Goal: Feedback & Contribution: Leave review/rating

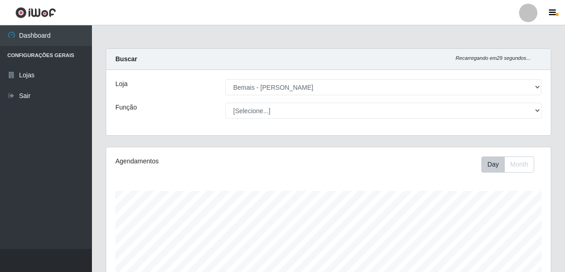
select select "230"
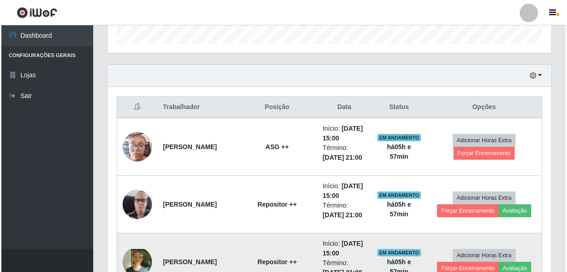
scroll to position [300, 0]
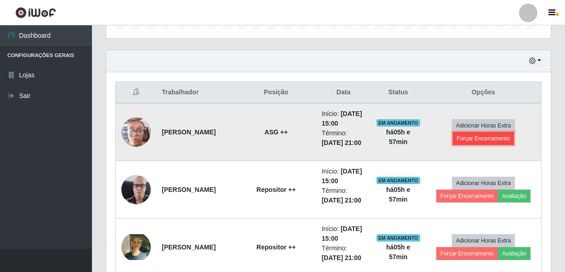
click at [478, 145] on button "Forçar Encerramento" at bounding box center [484, 138] width 62 height 13
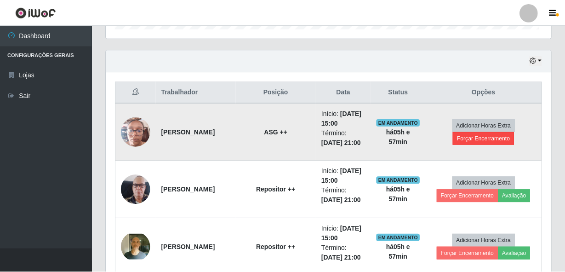
scroll to position [191, 440]
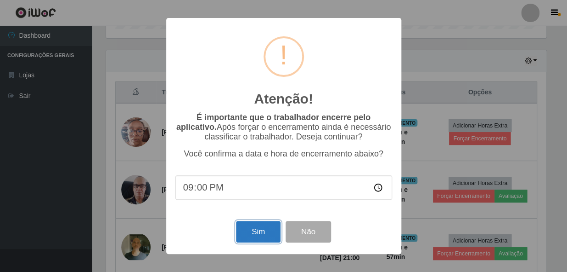
click at [255, 230] on button "Sim" at bounding box center [258, 232] width 45 height 22
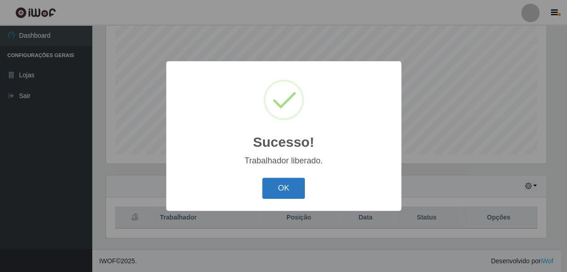
click at [284, 186] on button "OK" at bounding box center [283, 188] width 43 height 22
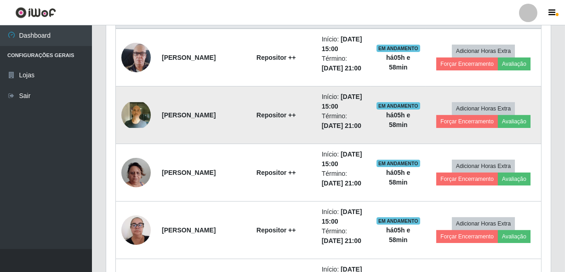
scroll to position [425, 0]
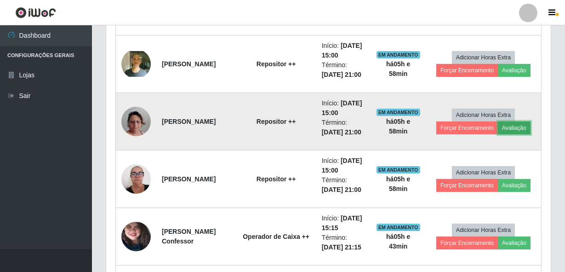
click at [524, 134] on button "Avaliação" at bounding box center [514, 127] width 33 height 13
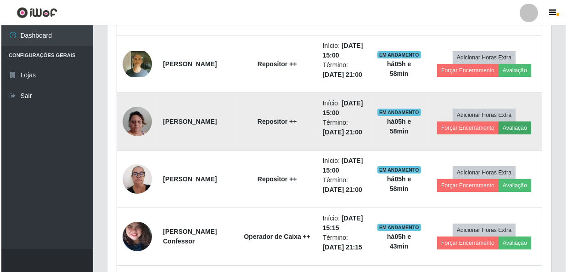
scroll to position [191, 440]
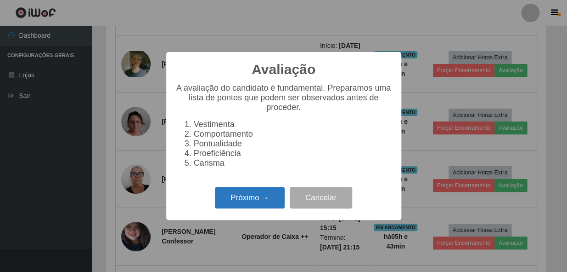
click at [249, 198] on button "Próximo →" at bounding box center [250, 198] width 70 height 22
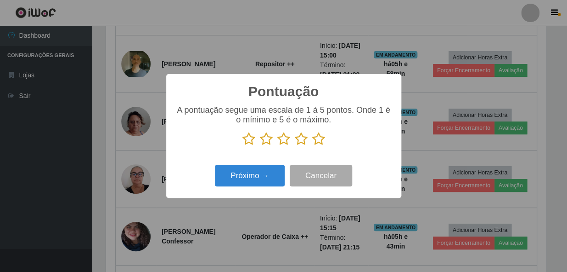
click at [317, 143] on icon at bounding box center [318, 139] width 13 height 14
click at [312, 146] on input "radio" at bounding box center [312, 146] width 0 height 0
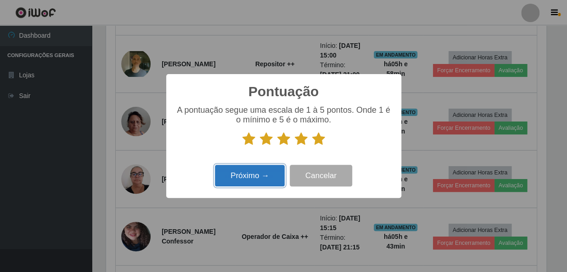
click at [232, 185] on button "Próximo →" at bounding box center [250, 175] width 70 height 22
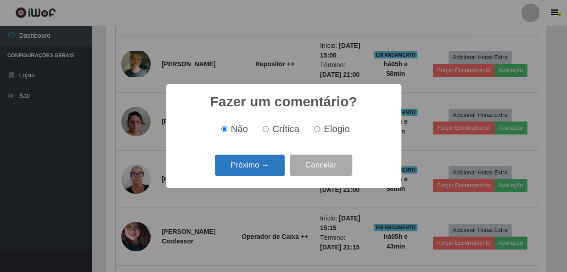
click at [241, 165] on button "Próximo →" at bounding box center [250, 165] width 70 height 22
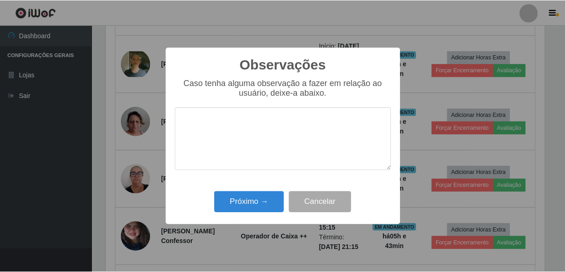
scroll to position [459206, 458956]
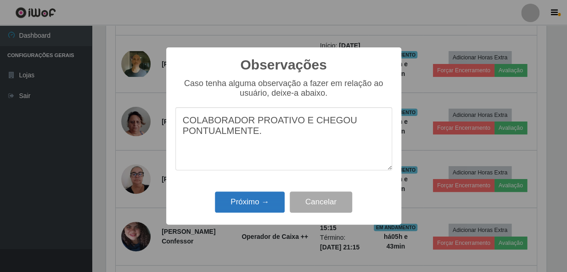
type textarea "COLABORADOR PROATIVO E CHEGOU PONTUALMENTE."
click at [254, 206] on button "Próximo →" at bounding box center [250, 202] width 70 height 22
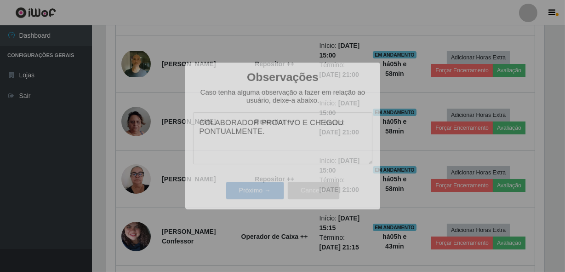
scroll to position [191, 444]
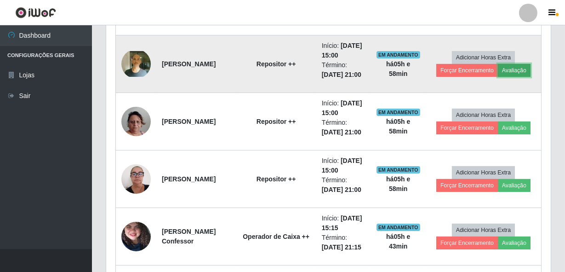
click at [509, 77] on button "Avaliação" at bounding box center [514, 70] width 33 height 13
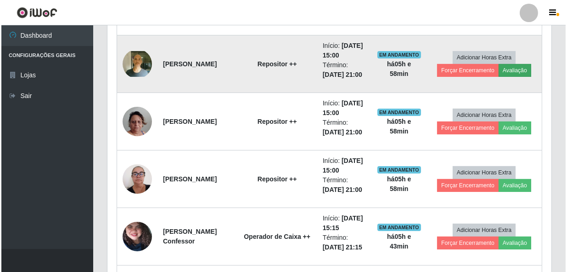
scroll to position [191, 440]
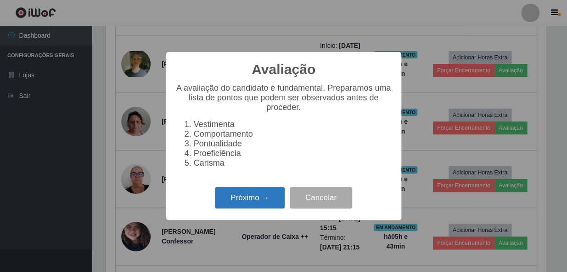
click at [249, 199] on button "Próximo →" at bounding box center [250, 198] width 70 height 22
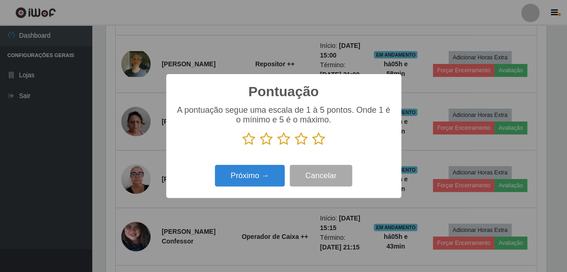
scroll to position [459206, 458956]
click at [317, 133] on div "A pontuação segue uma escala de 1 à 5 pontos. Onde 1 é o mínimo e 5 é o máximo." at bounding box center [283, 125] width 217 height 40
click at [320, 145] on icon at bounding box center [318, 139] width 13 height 14
click at [312, 146] on input "radio" at bounding box center [312, 146] width 0 height 0
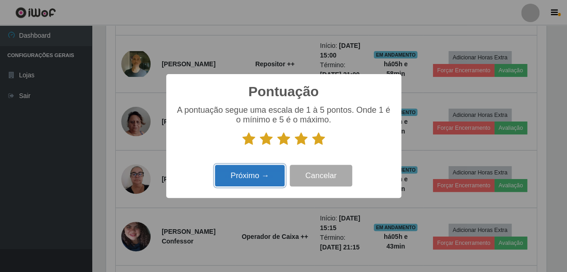
click at [253, 179] on button "Próximo →" at bounding box center [250, 175] width 70 height 22
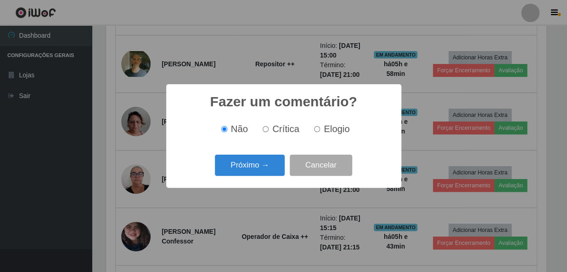
click at [251, 172] on button "Próximo →" at bounding box center [250, 165] width 70 height 22
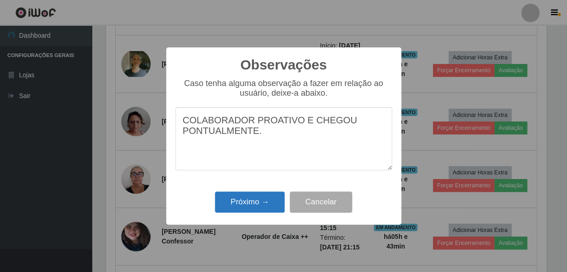
type textarea "COLABORADOR PROATIVO E CHEGOU PONTUALMENTE."
click at [238, 210] on button "Próximo →" at bounding box center [250, 202] width 70 height 22
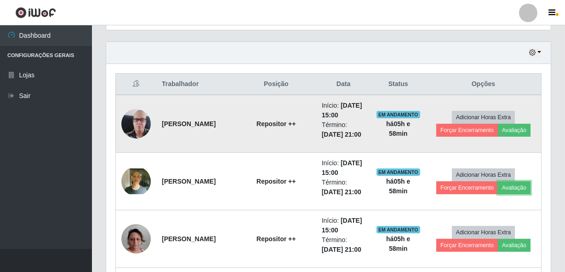
scroll to position [300, 0]
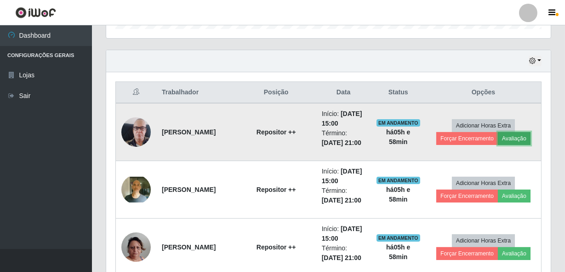
click at [513, 145] on button "Avaliação" at bounding box center [514, 138] width 33 height 13
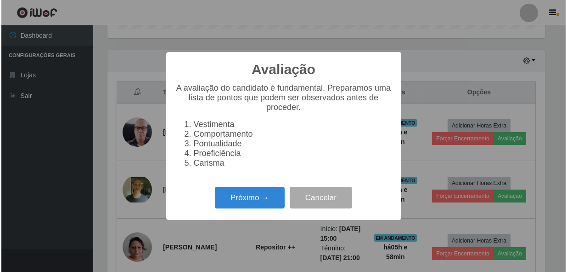
scroll to position [191, 440]
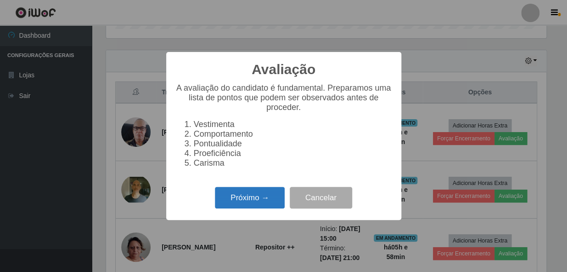
click at [229, 208] on button "Próximo →" at bounding box center [250, 198] width 70 height 22
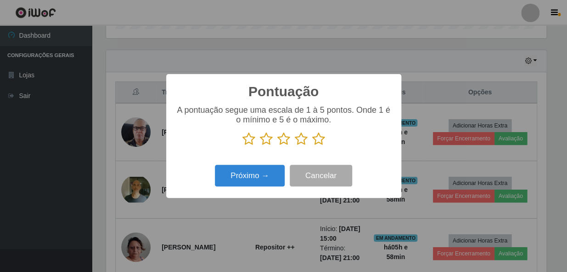
click at [318, 139] on icon at bounding box center [318, 139] width 13 height 14
click at [312, 146] on input "radio" at bounding box center [312, 146] width 0 height 0
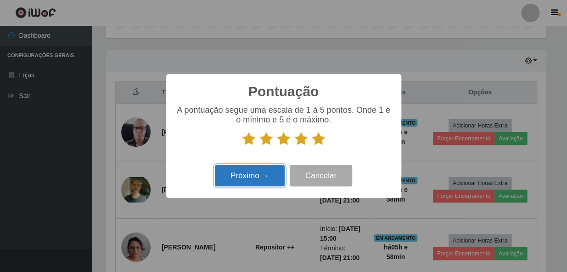
click at [253, 170] on button "Próximo →" at bounding box center [250, 175] width 70 height 22
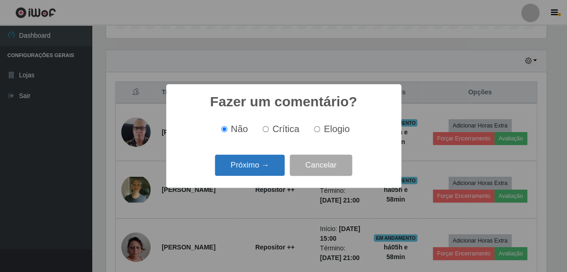
click at [252, 168] on button "Próximo →" at bounding box center [250, 165] width 70 height 22
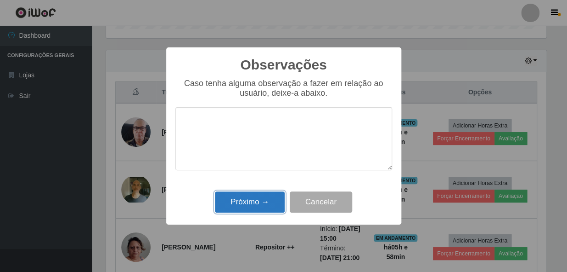
click at [255, 198] on button "Próximo →" at bounding box center [250, 202] width 70 height 22
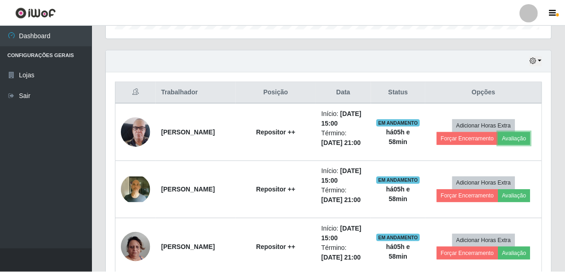
scroll to position [0, 0]
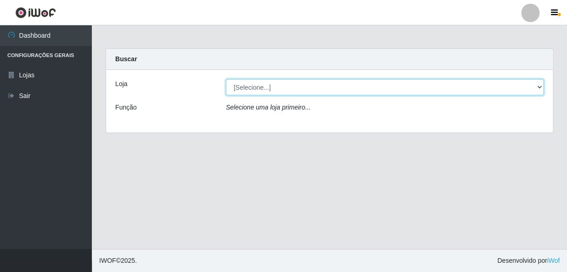
click at [283, 91] on select "[Selecione...] [PERSON_NAME]" at bounding box center [385, 87] width 318 height 16
select select "230"
click at [226, 79] on select "[Selecione...] [PERSON_NAME]" at bounding box center [385, 87] width 318 height 16
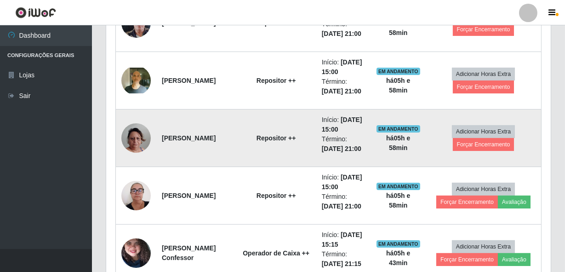
scroll to position [459, 0]
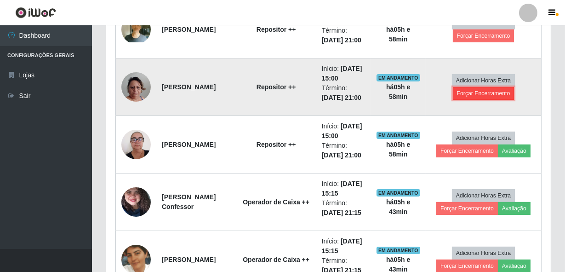
click at [485, 100] on button "Forçar Encerramento" at bounding box center [484, 93] width 62 height 13
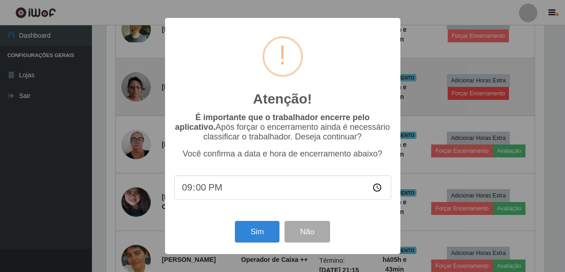
scroll to position [191, 440]
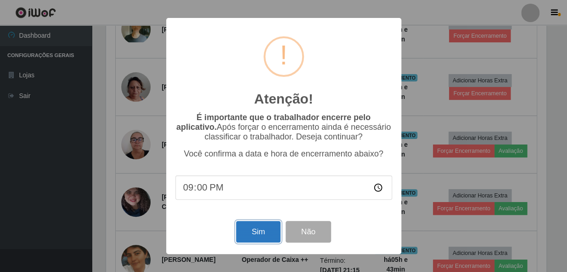
click at [253, 232] on button "Sim" at bounding box center [258, 232] width 45 height 22
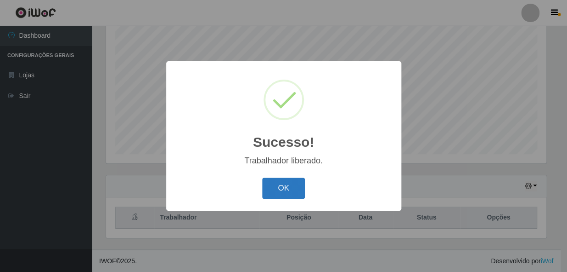
click at [280, 190] on button "OK" at bounding box center [283, 188] width 43 height 22
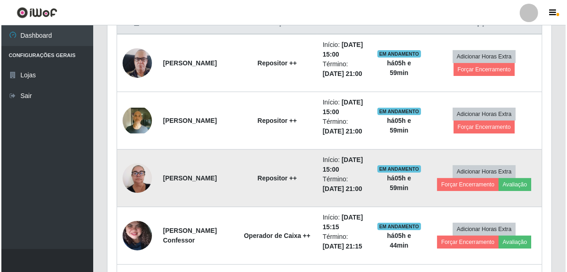
scroll to position [383, 0]
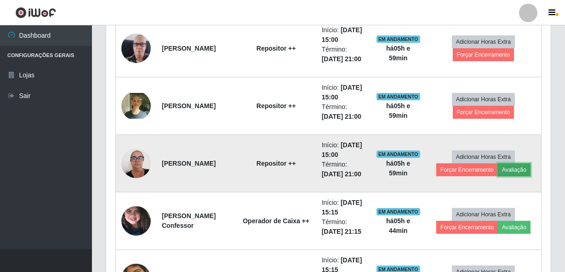
click at [525, 176] on button "Avaliação" at bounding box center [514, 169] width 33 height 13
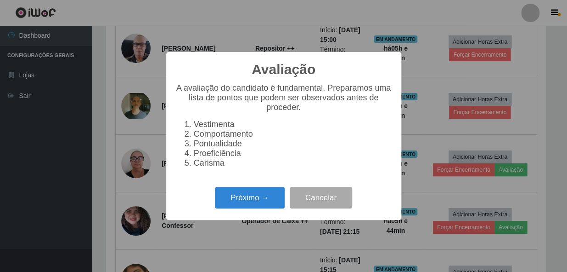
scroll to position [191, 440]
click at [251, 196] on button "Próximo →" at bounding box center [250, 198] width 70 height 22
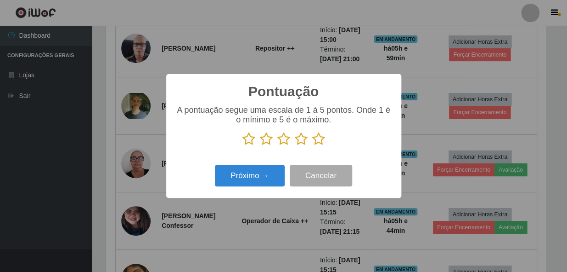
drag, startPoint x: 319, startPoint y: 138, endPoint x: 289, endPoint y: 157, distance: 34.9
click at [318, 138] on icon at bounding box center [318, 139] width 13 height 14
click at [312, 146] on input "radio" at bounding box center [312, 146] width 0 height 0
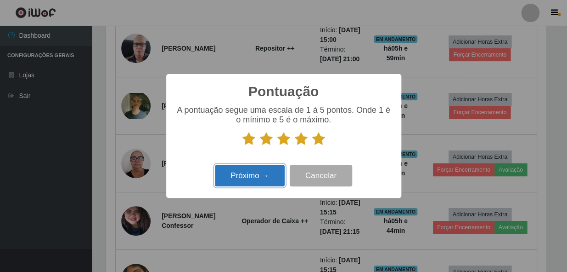
click at [264, 173] on button "Próximo →" at bounding box center [250, 175] width 70 height 22
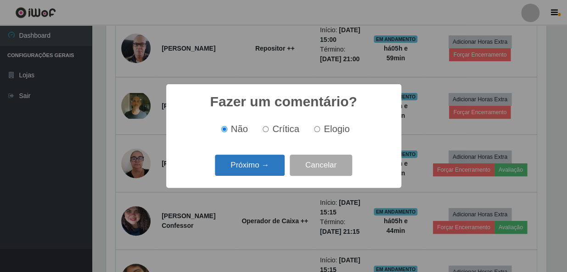
drag, startPoint x: 264, startPoint y: 173, endPoint x: 262, endPoint y: 168, distance: 5.2
click at [262, 168] on button "Próximo →" at bounding box center [250, 165] width 70 height 22
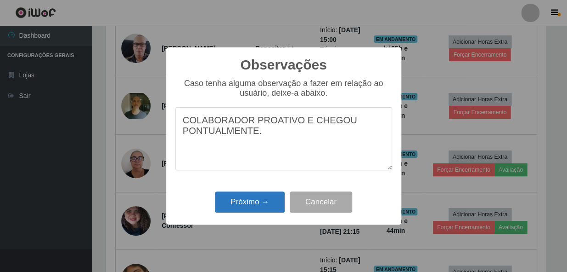
type textarea "COLABORADOR PROATIVO E CHEGOU PONTUALMENTE."
click at [249, 197] on button "Próximo →" at bounding box center [250, 202] width 70 height 22
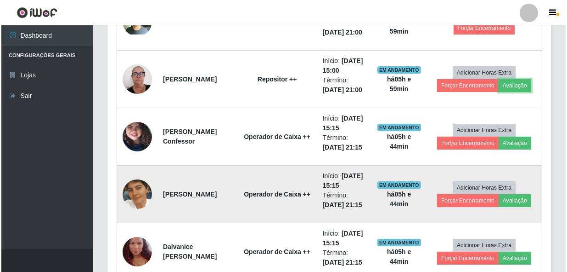
scroll to position [550, 0]
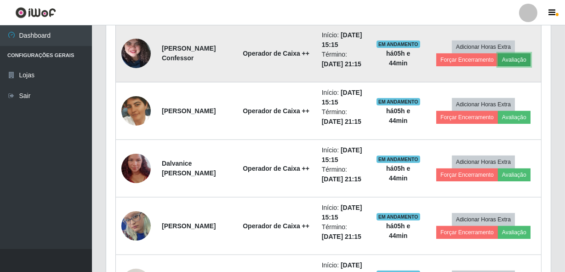
click at [511, 66] on button "Avaliação" at bounding box center [514, 59] width 33 height 13
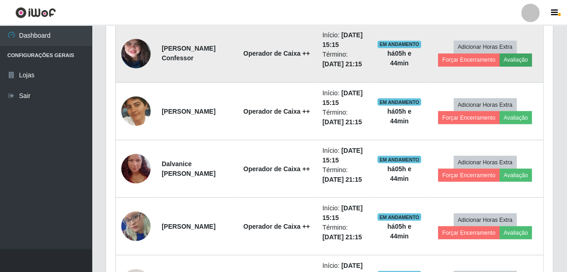
scroll to position [191, 440]
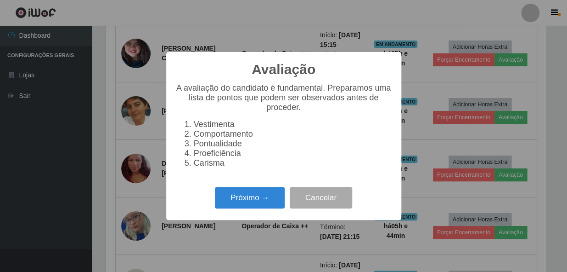
click at [249, 186] on div "Avaliação × A avaliação do candidato é fundamental. Preparamos uma lista de pon…" at bounding box center [283, 136] width 235 height 168
click at [242, 200] on button "Próximo →" at bounding box center [250, 198] width 70 height 22
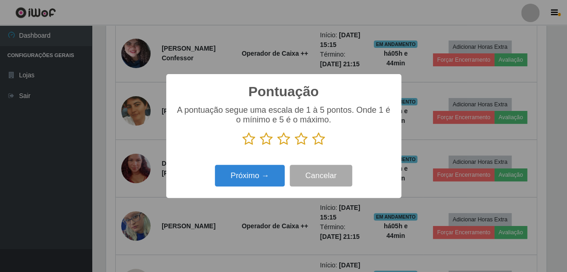
click at [326, 138] on p at bounding box center [283, 139] width 217 height 14
click at [318, 141] on icon at bounding box center [318, 139] width 13 height 14
click at [312, 146] on input "radio" at bounding box center [312, 146] width 0 height 0
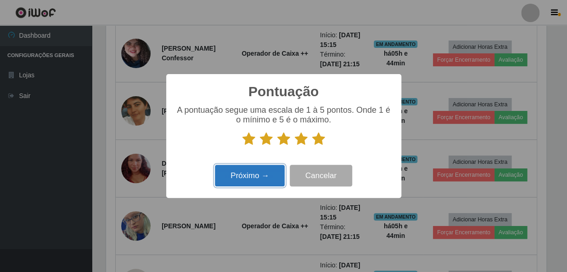
click at [240, 184] on button "Próximo →" at bounding box center [250, 175] width 70 height 22
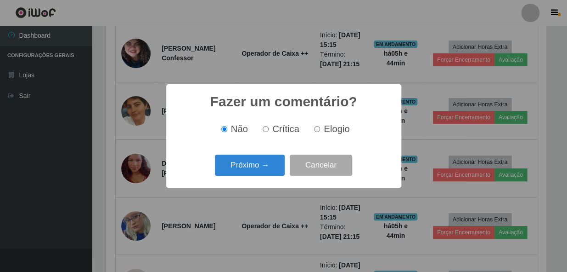
click at [243, 172] on button "Próximo →" at bounding box center [250, 165] width 70 height 22
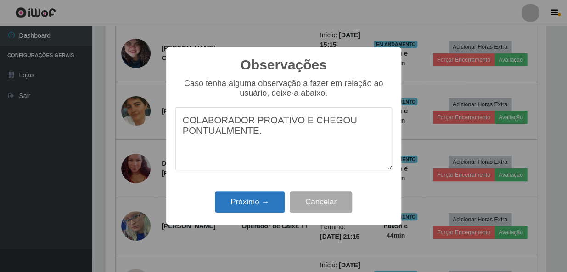
type textarea "COLABORADOR PROATIVO E CHEGOU PONTUALMENTE."
click at [246, 206] on button "Próximo →" at bounding box center [250, 202] width 70 height 22
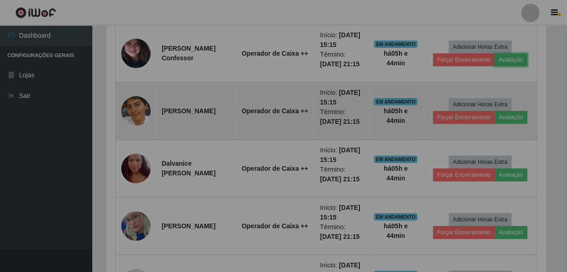
scroll to position [191, 444]
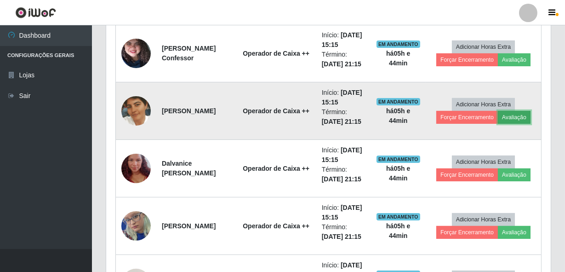
click at [518, 124] on button "Avaliação" at bounding box center [514, 117] width 33 height 13
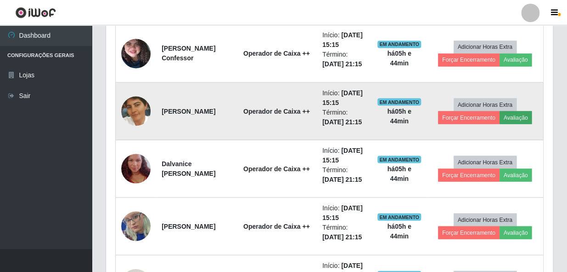
scroll to position [191, 440]
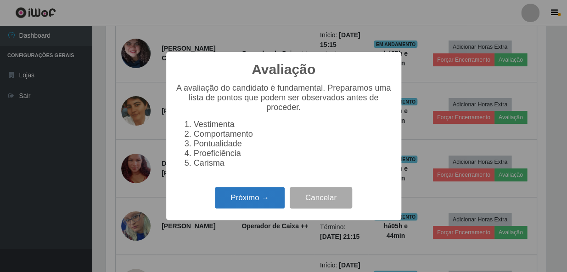
click at [258, 205] on button "Próximo →" at bounding box center [250, 198] width 70 height 22
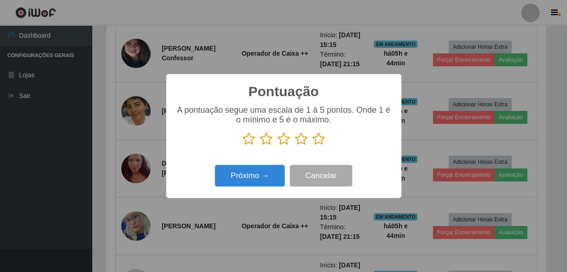
click at [317, 138] on icon at bounding box center [318, 139] width 13 height 14
click at [312, 146] on input "radio" at bounding box center [312, 146] width 0 height 0
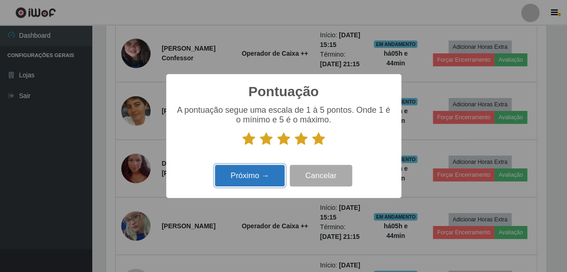
click at [264, 184] on button "Próximo →" at bounding box center [250, 175] width 70 height 22
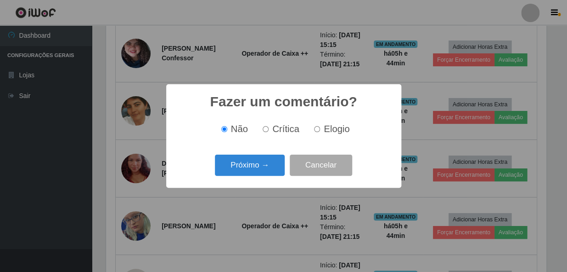
click at [262, 176] on div "Próximo → Cancelar" at bounding box center [283, 165] width 217 height 26
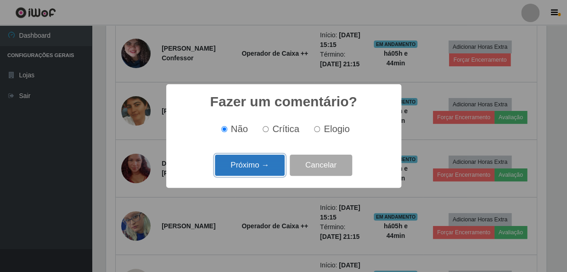
click at [262, 171] on button "Próximo →" at bounding box center [250, 165] width 70 height 22
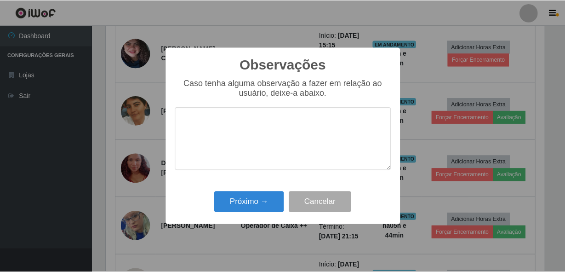
scroll to position [0, 0]
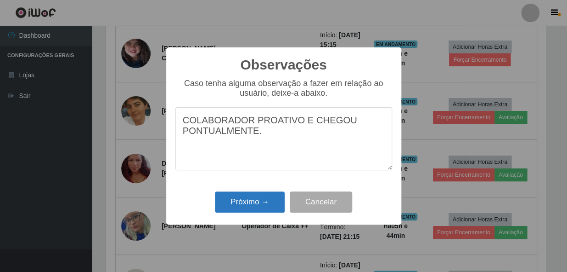
type textarea "COLABORADOR PROATIVO E CHEGOU PONTUALMENTE."
click at [260, 202] on button "Próximo →" at bounding box center [250, 202] width 70 height 22
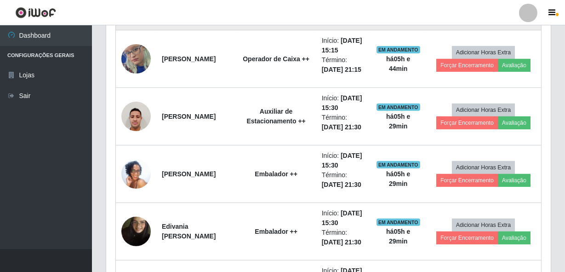
click at [520, 14] on button "Avaliação" at bounding box center [514, 7] width 33 height 13
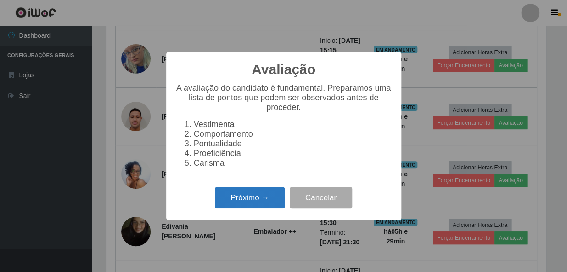
click at [257, 202] on button "Próximo →" at bounding box center [250, 198] width 70 height 22
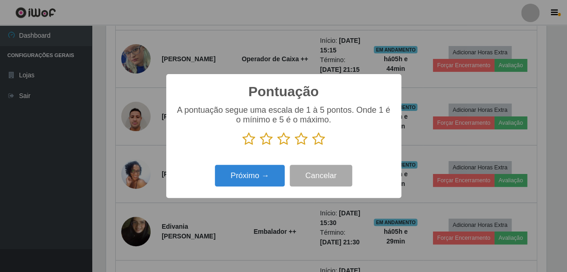
click at [317, 138] on icon at bounding box center [318, 139] width 13 height 14
click at [312, 146] on input "radio" at bounding box center [312, 146] width 0 height 0
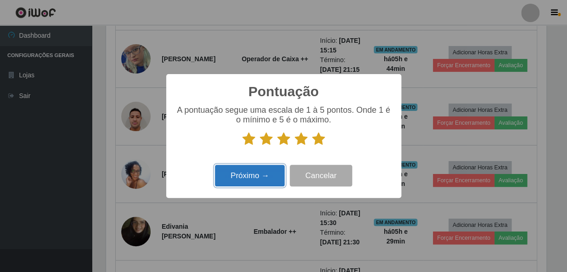
click at [257, 175] on button "Próximo →" at bounding box center [250, 175] width 70 height 22
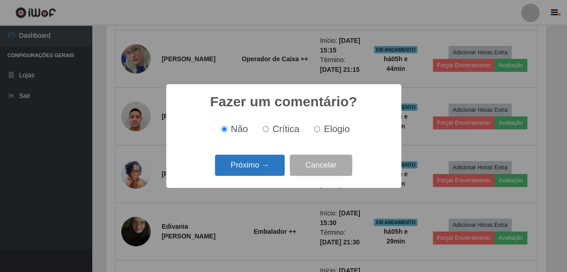
click at [258, 171] on button "Próximo →" at bounding box center [250, 165] width 70 height 22
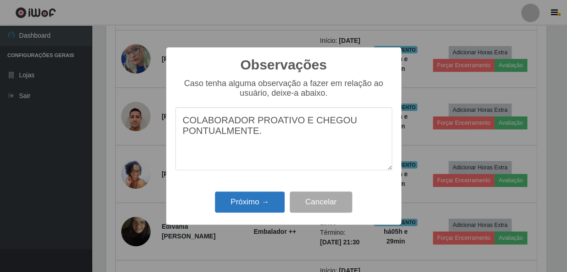
type textarea "COLABORADOR PROATIVO E CHEGOU PONTUALMENTE."
click at [250, 210] on button "Próximo →" at bounding box center [250, 202] width 70 height 22
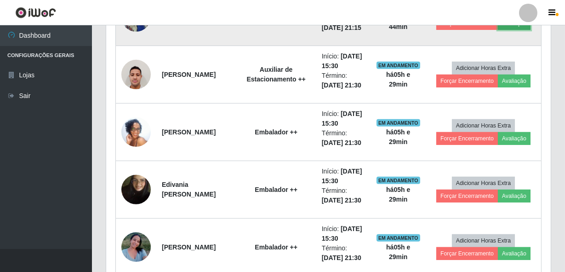
click at [514, 30] on button "Avaliação" at bounding box center [514, 23] width 33 height 13
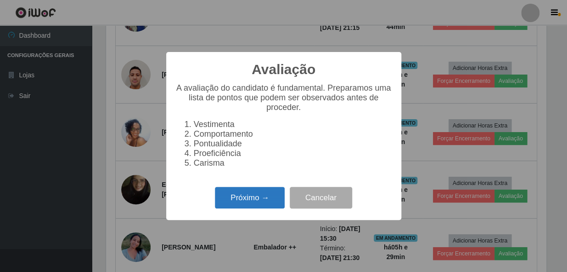
click at [242, 207] on button "Próximo →" at bounding box center [250, 198] width 70 height 22
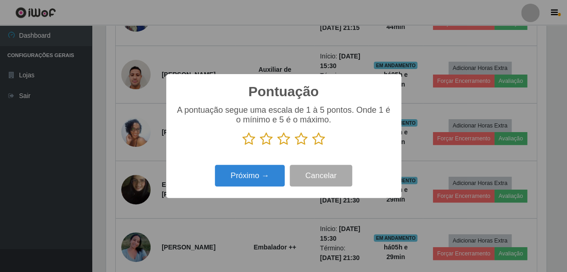
drag, startPoint x: 321, startPoint y: 140, endPoint x: 270, endPoint y: 157, distance: 53.8
click at [320, 141] on icon at bounding box center [318, 139] width 13 height 14
click at [312, 146] on input "radio" at bounding box center [312, 146] width 0 height 0
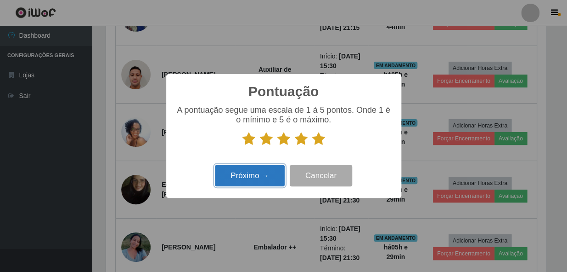
click at [245, 177] on button "Próximo →" at bounding box center [250, 175] width 70 height 22
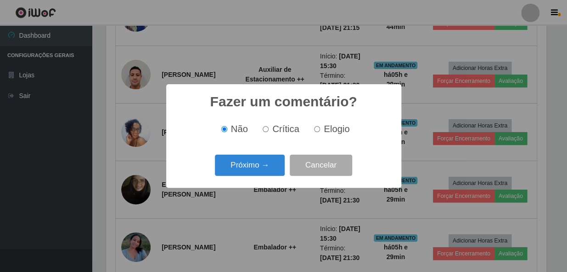
click at [243, 167] on button "Próximo →" at bounding box center [250, 165] width 70 height 22
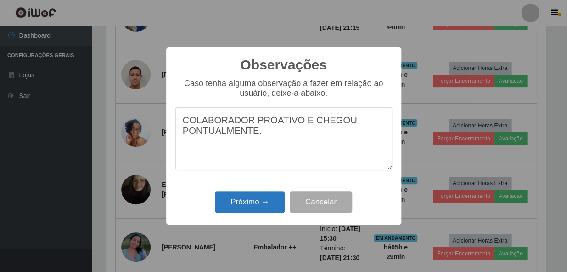
type textarea "COLABORADOR PROATIVO E CHEGOU PONTUALMENTE."
click at [230, 204] on button "Próximo →" at bounding box center [250, 202] width 70 height 22
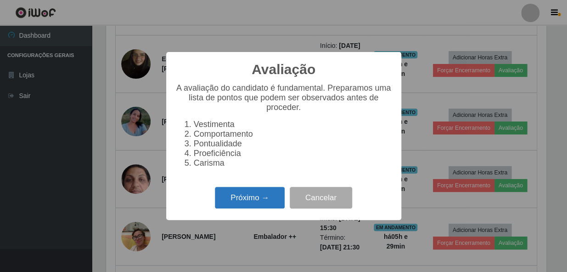
click at [254, 208] on button "Próximo →" at bounding box center [250, 198] width 70 height 22
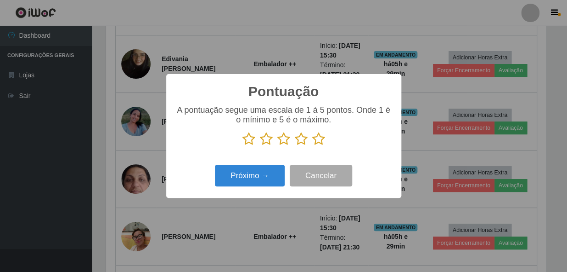
click at [317, 139] on icon at bounding box center [318, 139] width 13 height 14
click at [312, 146] on input "radio" at bounding box center [312, 146] width 0 height 0
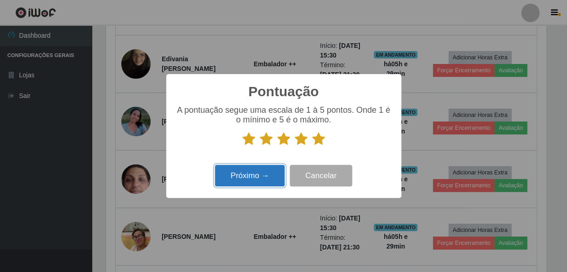
click at [261, 179] on button "Próximo →" at bounding box center [250, 175] width 70 height 22
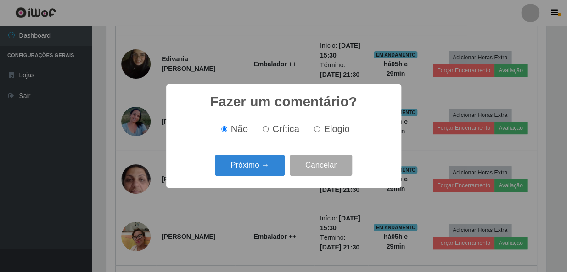
click at [261, 170] on button "Próximo →" at bounding box center [250, 165] width 70 height 22
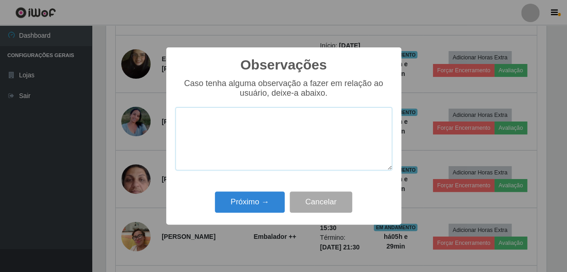
paste textarea "COLABORADOR PROATIVO E CHEGOU PONTUALMENTE."
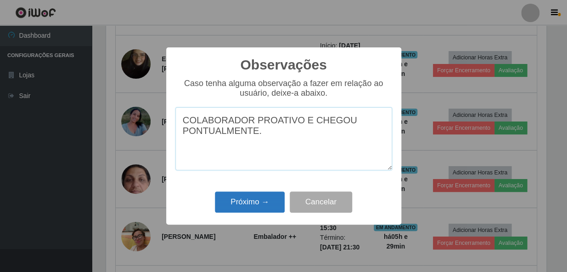
type textarea "COLABORADOR PROATIVO E CHEGOU PONTUALMENTE."
click at [242, 208] on button "Próximo →" at bounding box center [250, 202] width 70 height 22
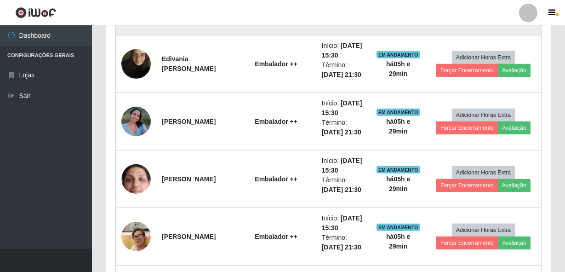
click at [511, 19] on button "Avaliação" at bounding box center [514, 12] width 33 height 13
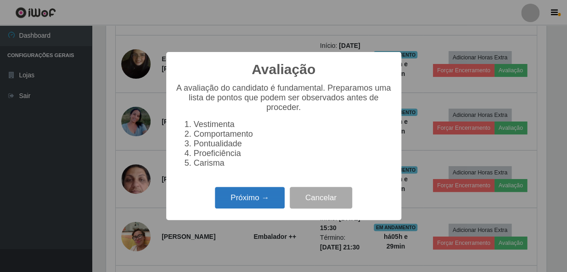
click at [239, 204] on button "Próximo →" at bounding box center [250, 198] width 70 height 22
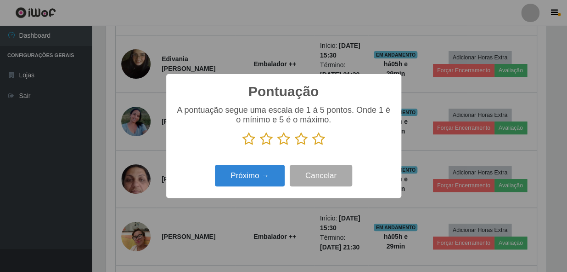
click at [315, 136] on icon at bounding box center [318, 139] width 13 height 14
click at [312, 146] on input "radio" at bounding box center [312, 146] width 0 height 0
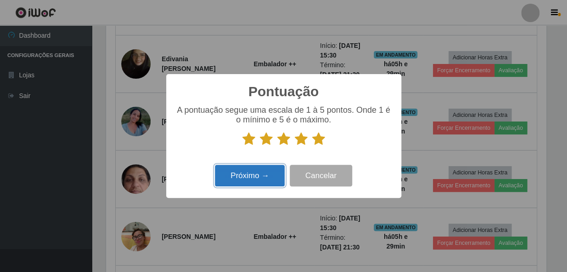
click at [278, 176] on button "Próximo →" at bounding box center [250, 175] width 70 height 22
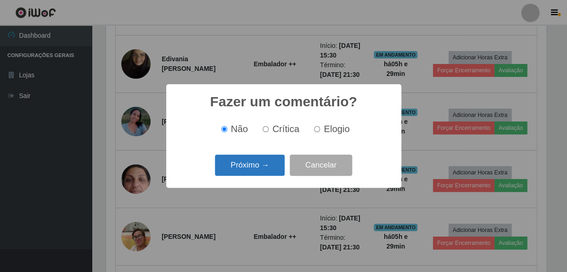
click at [240, 164] on button "Próximo →" at bounding box center [250, 165] width 70 height 22
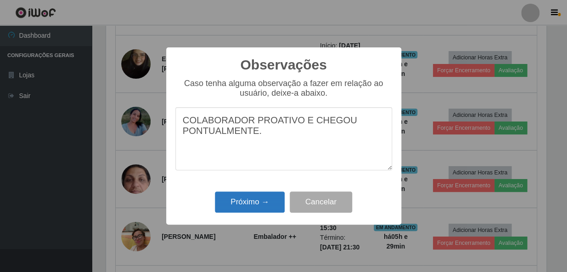
type textarea "COLABORADOR PROATIVO E CHEGOU PONTUALMENTE."
click at [259, 211] on button "Próximo →" at bounding box center [250, 202] width 70 height 22
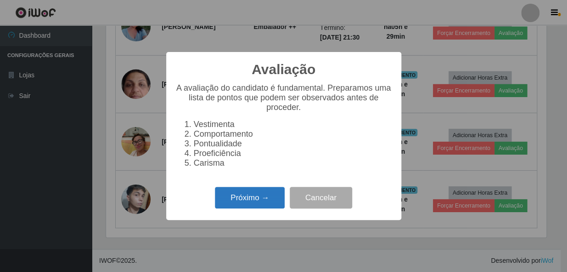
click at [273, 193] on button "Próximo →" at bounding box center [250, 198] width 70 height 22
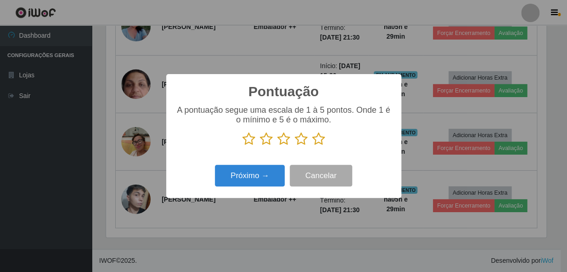
click at [319, 138] on icon at bounding box center [318, 139] width 13 height 14
click at [312, 146] on input "radio" at bounding box center [312, 146] width 0 height 0
click at [225, 192] on div "Pontuação × A pontuação segue uma escala de 1 à 5 pontos. Onde 1 é o mínimo e 5…" at bounding box center [283, 136] width 235 height 124
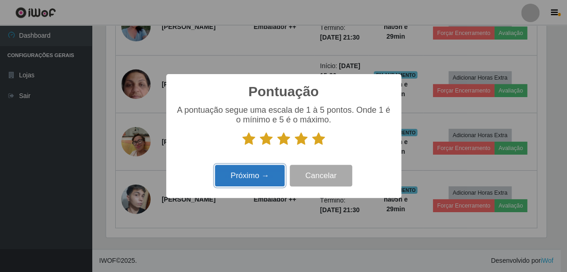
click at [234, 181] on button "Próximo →" at bounding box center [250, 175] width 70 height 22
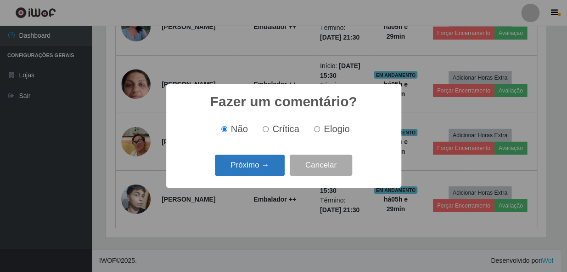
click at [240, 167] on button "Próximo →" at bounding box center [250, 165] width 70 height 22
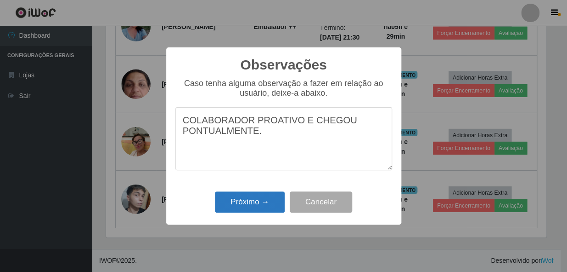
type textarea "COLABORADOR PROATIVO E CHEGOU PONTUALMENTE."
click at [239, 205] on button "Próximo →" at bounding box center [250, 202] width 70 height 22
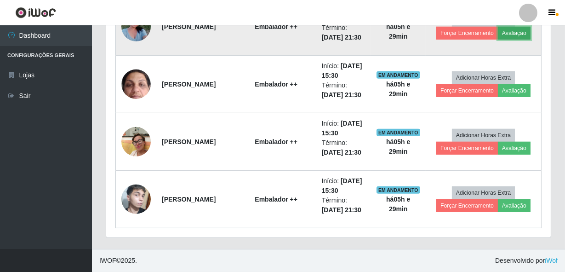
click at [519, 40] on button "Avaliação" at bounding box center [514, 33] width 33 height 13
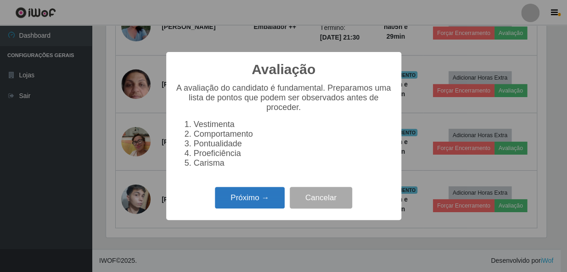
click at [237, 208] on button "Próximo →" at bounding box center [250, 198] width 70 height 22
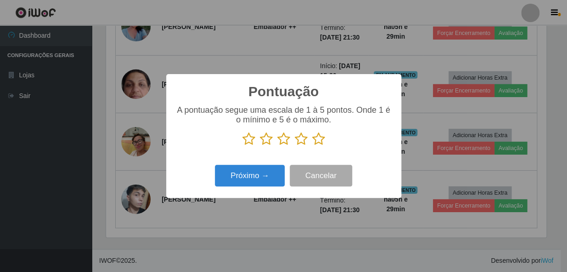
drag, startPoint x: 318, startPoint y: 139, endPoint x: 268, endPoint y: 159, distance: 54.6
click at [318, 139] on icon at bounding box center [318, 139] width 13 height 14
click at [312, 146] on input "radio" at bounding box center [312, 146] width 0 height 0
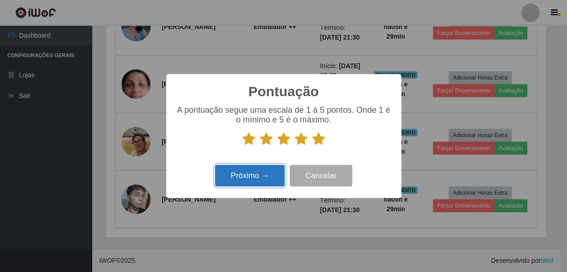
click at [243, 181] on button "Próximo →" at bounding box center [250, 175] width 70 height 22
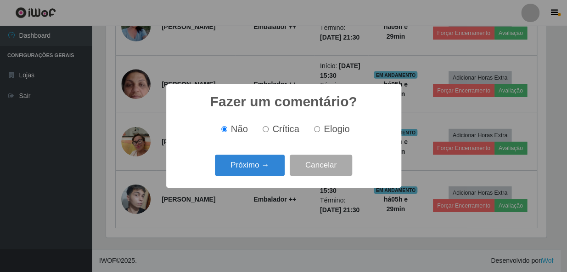
click at [242, 178] on div "Próximo → Cancelar" at bounding box center [283, 165] width 217 height 26
click at [239, 165] on button "Próximo →" at bounding box center [250, 165] width 70 height 22
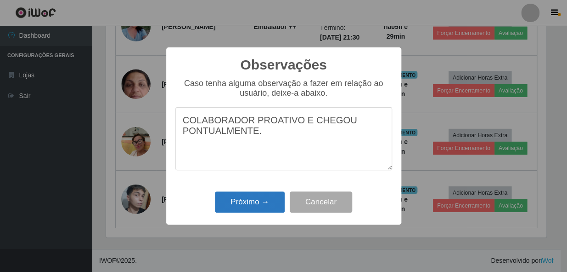
type textarea "COLABORADOR PROATIVO E CHEGOU PONTUALMENTE."
click at [244, 211] on button "Próximo →" at bounding box center [250, 202] width 70 height 22
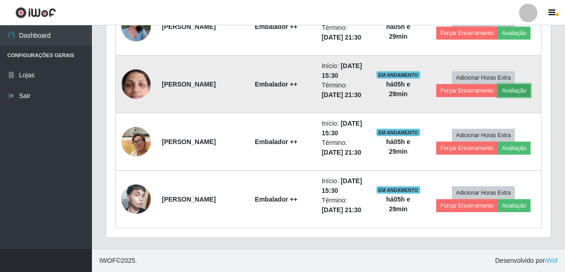
click at [516, 97] on button "Avaliação" at bounding box center [514, 90] width 33 height 13
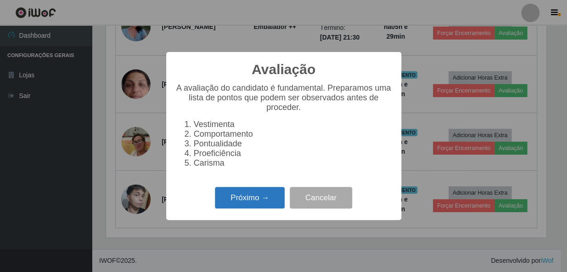
click at [253, 202] on button "Próximo →" at bounding box center [250, 198] width 70 height 22
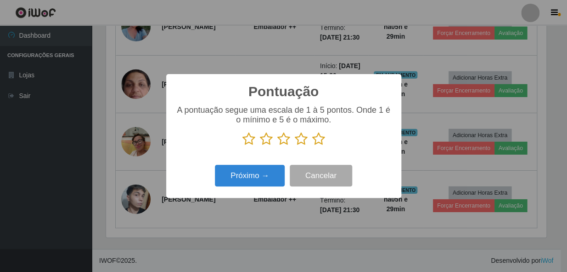
click at [317, 138] on icon at bounding box center [318, 139] width 13 height 14
click at [312, 146] on input "radio" at bounding box center [312, 146] width 0 height 0
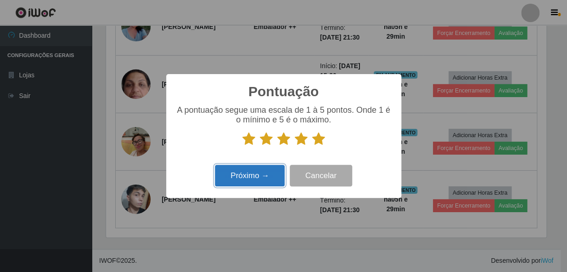
click at [248, 171] on button "Próximo →" at bounding box center [250, 175] width 70 height 22
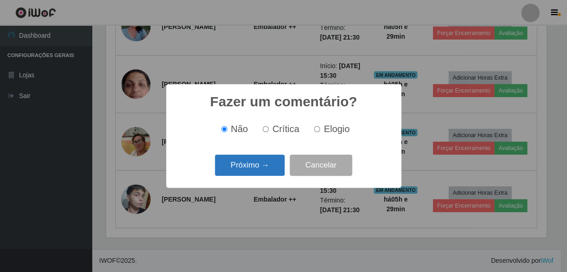
click at [247, 167] on button "Próximo →" at bounding box center [250, 165] width 70 height 22
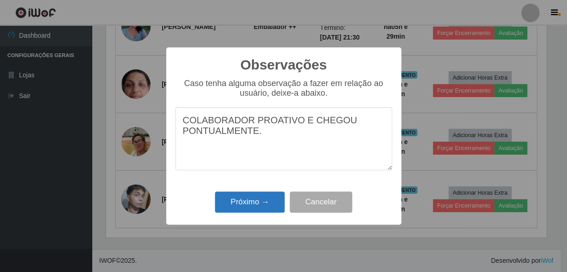
type textarea "COLABORADOR PROATIVO E CHEGOU PONTUALMENTE."
click at [240, 206] on button "Próximo →" at bounding box center [250, 202] width 70 height 22
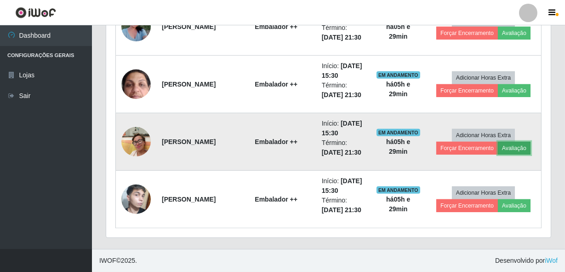
click at [512, 146] on button "Avaliação" at bounding box center [514, 147] width 33 height 13
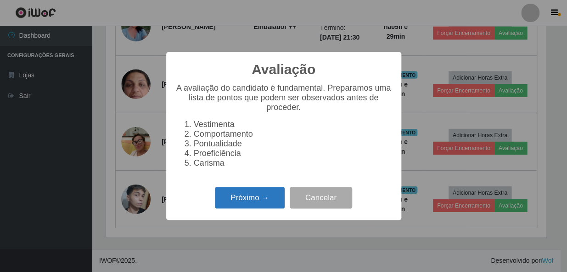
click at [258, 204] on button "Próximo →" at bounding box center [250, 198] width 70 height 22
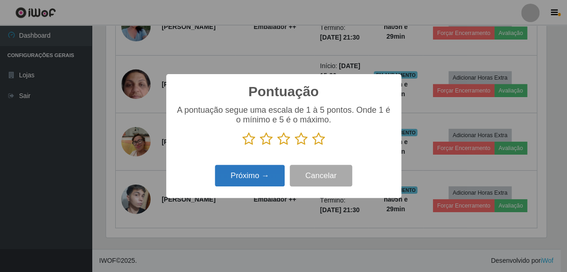
drag, startPoint x: 318, startPoint y: 137, endPoint x: 283, endPoint y: 170, distance: 47.8
click at [318, 137] on icon at bounding box center [318, 139] width 13 height 14
click at [312, 146] on input "radio" at bounding box center [312, 146] width 0 height 0
click at [247, 181] on button "Próximo →" at bounding box center [250, 175] width 70 height 22
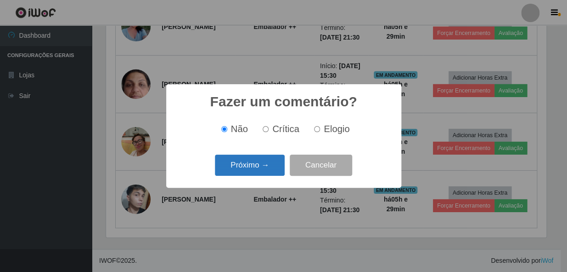
click at [244, 162] on button "Próximo →" at bounding box center [250, 165] width 70 height 22
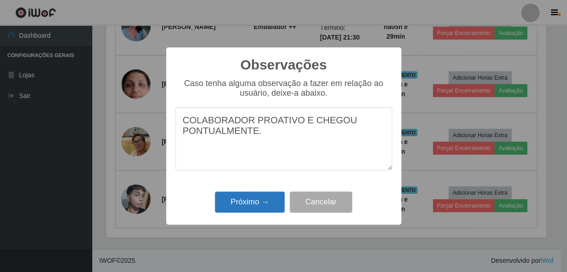
type textarea "COLABORADOR PROATIVO E CHEGOU PONTUALMENTE."
click at [238, 199] on button "Próximo →" at bounding box center [250, 202] width 70 height 22
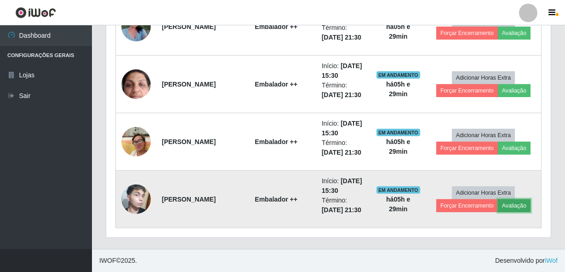
click at [520, 200] on button "Avaliação" at bounding box center [514, 205] width 33 height 13
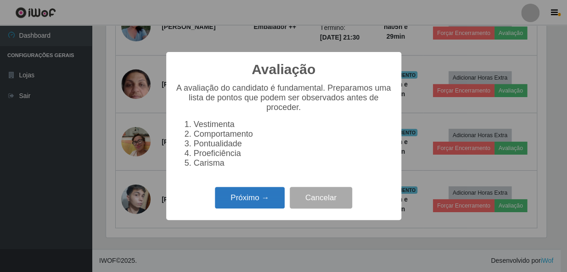
click at [243, 203] on button "Próximo →" at bounding box center [250, 198] width 70 height 22
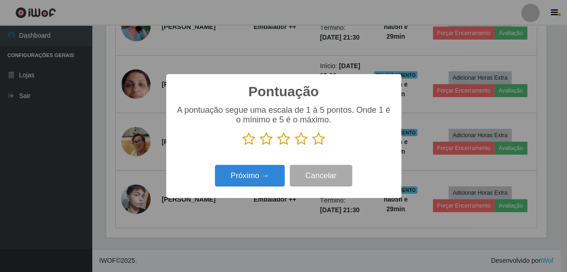
drag, startPoint x: 320, startPoint y: 141, endPoint x: 315, endPoint y: 144, distance: 6.4
click at [319, 141] on icon at bounding box center [318, 139] width 13 height 14
click at [312, 146] on input "radio" at bounding box center [312, 146] width 0 height 0
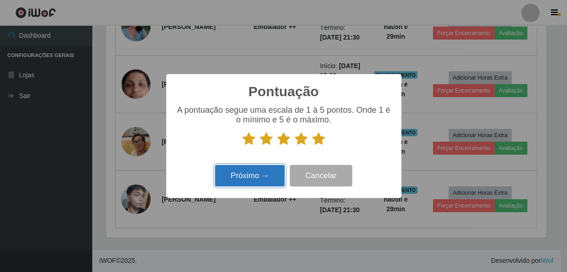
click at [250, 177] on button "Próximo →" at bounding box center [250, 175] width 70 height 22
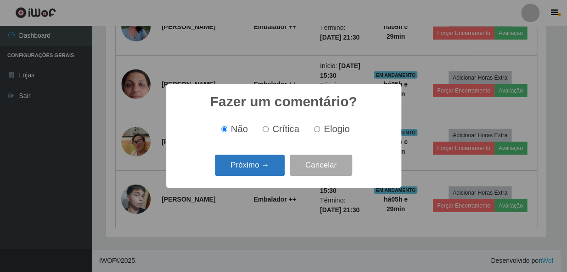
drag, startPoint x: 250, startPoint y: 177, endPoint x: 248, endPoint y: 165, distance: 11.7
click at [248, 165] on button "Próximo →" at bounding box center [250, 165] width 70 height 22
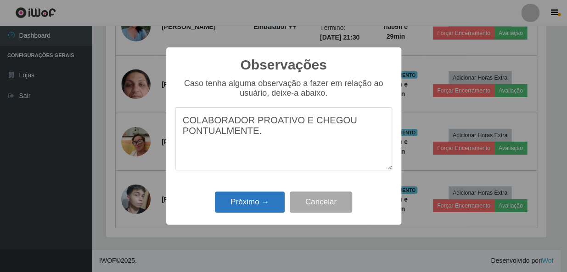
type textarea "COLABORADOR PROATIVO E CHEGOU PONTUALMENTE."
click at [253, 198] on button "Próximo →" at bounding box center [250, 202] width 70 height 22
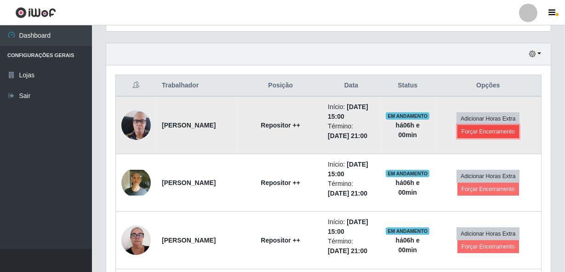
click at [477, 132] on button "Forçar Encerramento" at bounding box center [488, 131] width 62 height 13
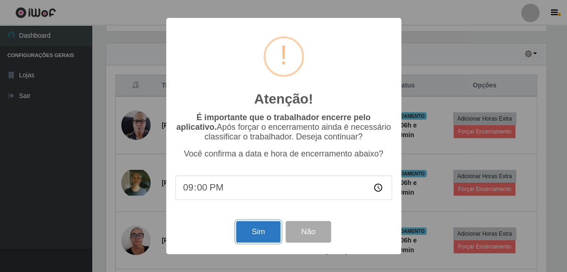
click at [253, 233] on button "Sim" at bounding box center [258, 232] width 45 height 22
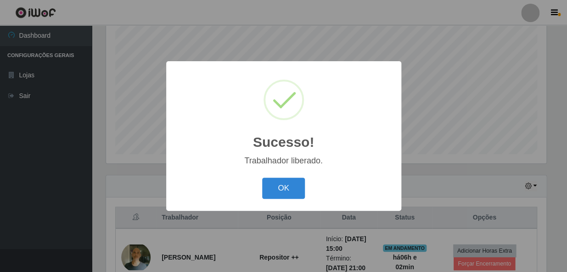
click at [277, 192] on button "OK" at bounding box center [283, 188] width 43 height 22
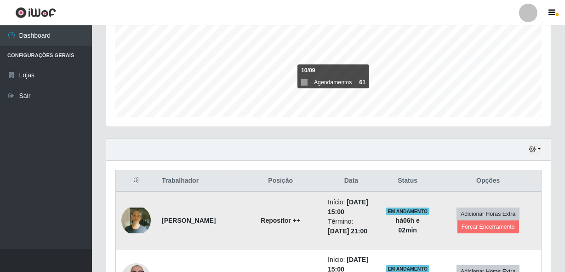
scroll to position [258, 0]
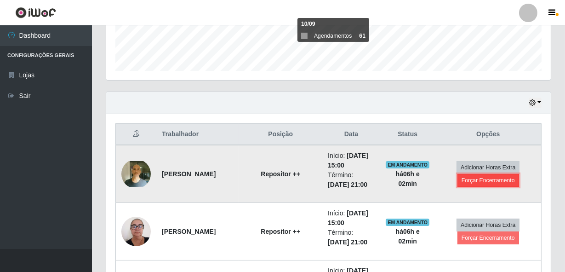
click at [498, 179] on button "Forçar Encerramento" at bounding box center [488, 180] width 62 height 13
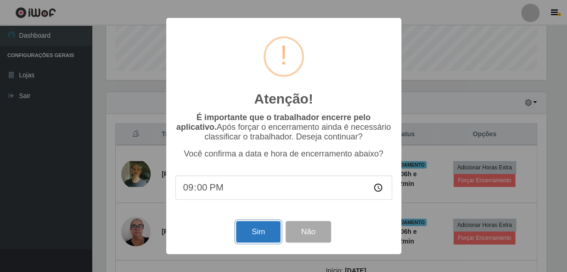
click at [257, 235] on button "Sim" at bounding box center [258, 232] width 45 height 22
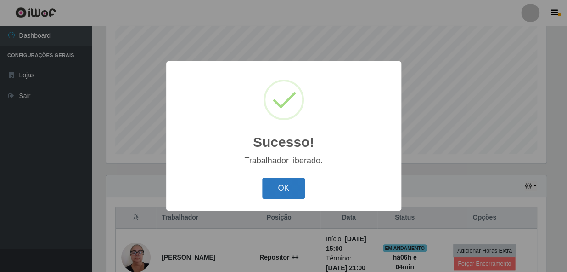
click at [293, 193] on button "OK" at bounding box center [283, 188] width 43 height 22
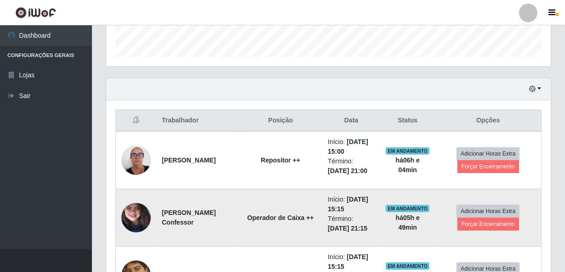
scroll to position [300, 0]
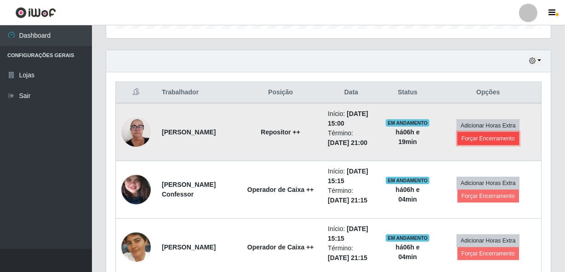
click at [482, 135] on button "Forçar Encerramento" at bounding box center [488, 138] width 62 height 13
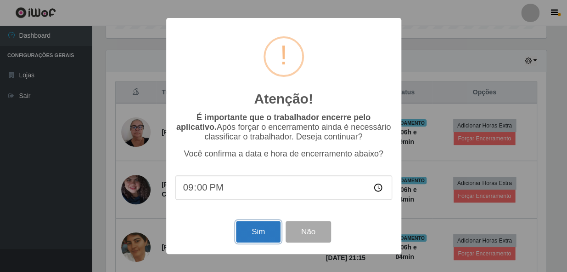
click at [251, 234] on button "Sim" at bounding box center [258, 232] width 45 height 22
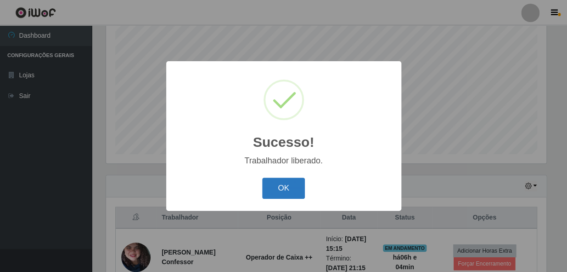
click at [280, 186] on button "OK" at bounding box center [283, 188] width 43 height 22
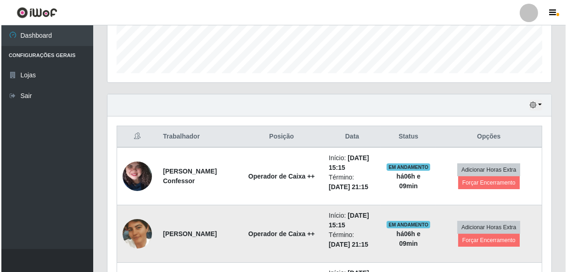
scroll to position [300, 0]
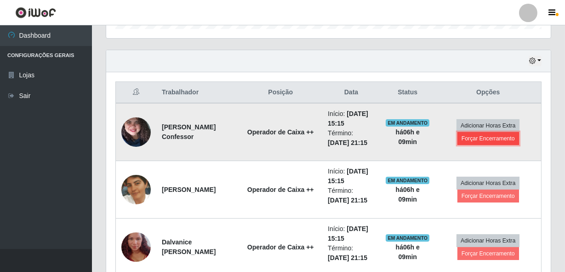
click at [470, 137] on button "Forçar Encerramento" at bounding box center [488, 138] width 62 height 13
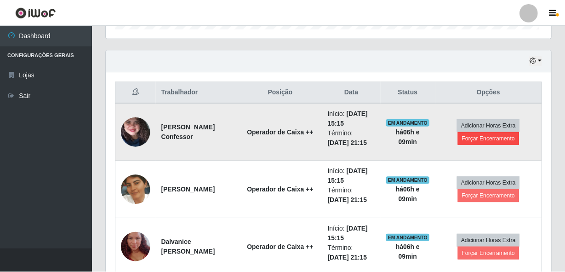
scroll to position [191, 440]
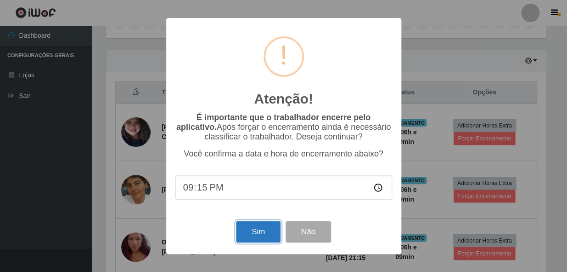
click at [253, 230] on button "Sim" at bounding box center [258, 232] width 45 height 22
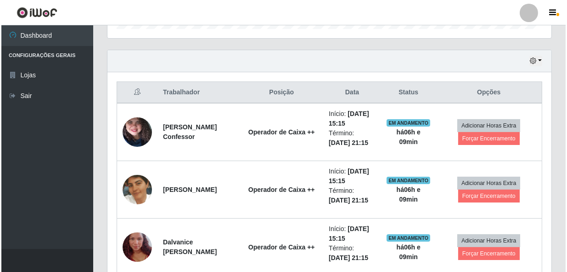
scroll to position [191, 444]
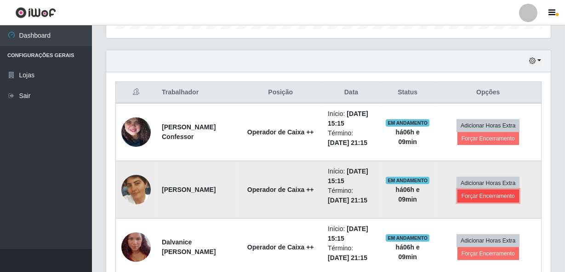
click at [472, 193] on button "Forçar Encerramento" at bounding box center [488, 195] width 62 height 13
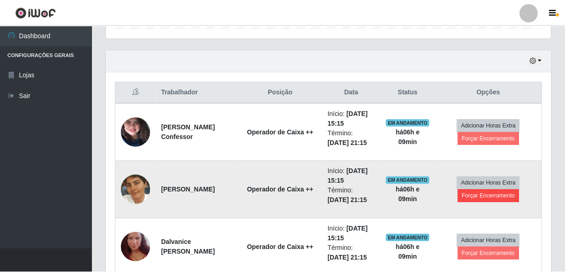
scroll to position [175, 0]
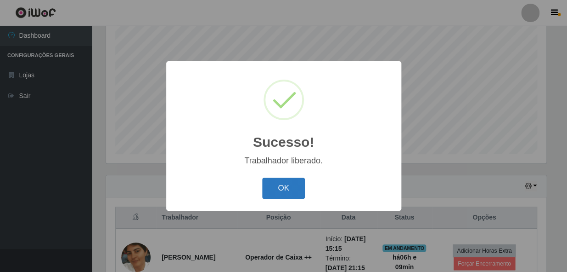
click at [285, 188] on button "OK" at bounding box center [283, 188] width 43 height 22
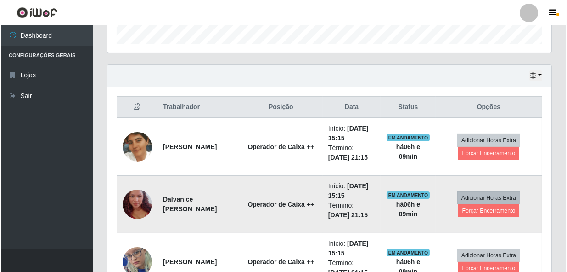
scroll to position [300, 0]
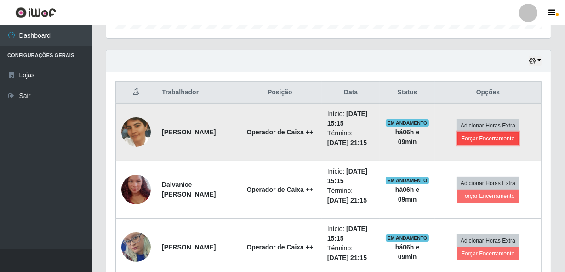
click at [492, 136] on button "Forçar Encerramento" at bounding box center [488, 138] width 62 height 13
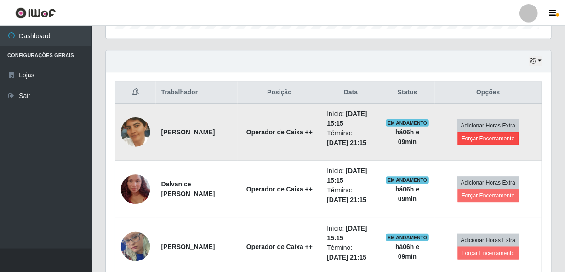
scroll to position [191, 440]
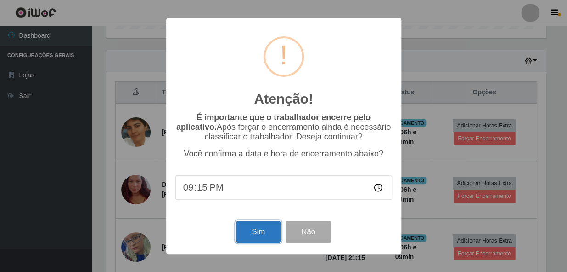
click at [252, 230] on button "Sim" at bounding box center [258, 232] width 45 height 22
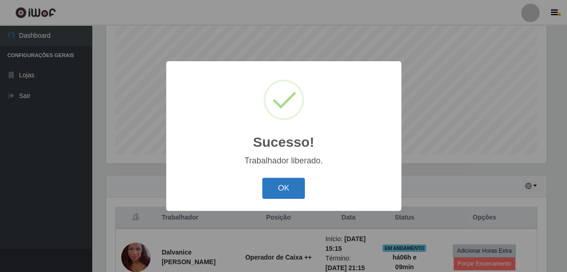
click at [279, 195] on button "OK" at bounding box center [283, 188] width 43 height 22
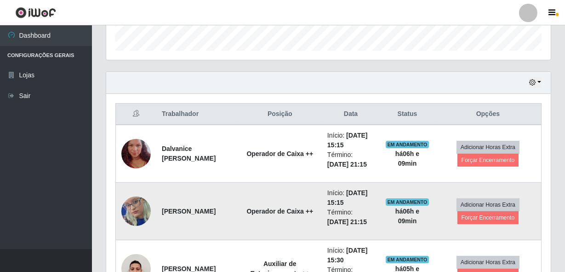
scroll to position [300, 0]
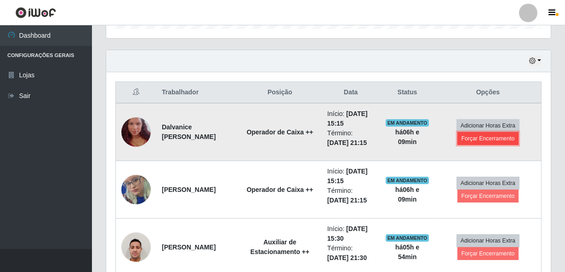
click at [501, 136] on button "Forçar Encerramento" at bounding box center [488, 138] width 62 height 13
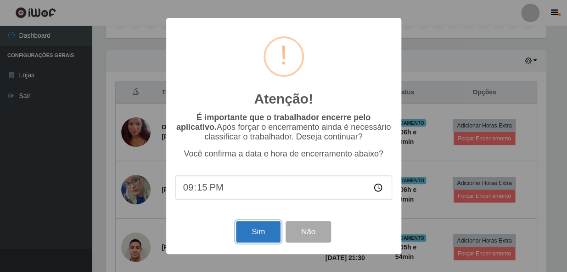
click at [253, 232] on button "Sim" at bounding box center [258, 232] width 45 height 22
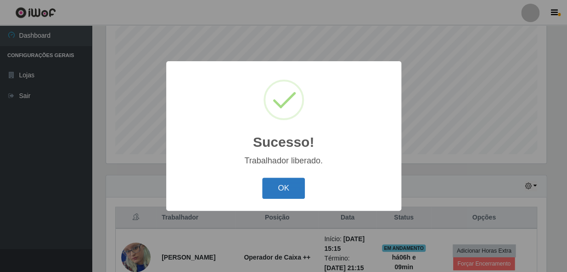
click at [294, 194] on button "OK" at bounding box center [283, 188] width 43 height 22
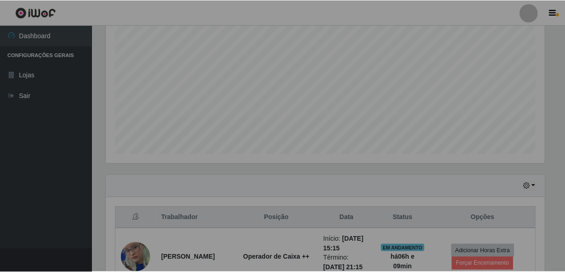
scroll to position [459206, 458952]
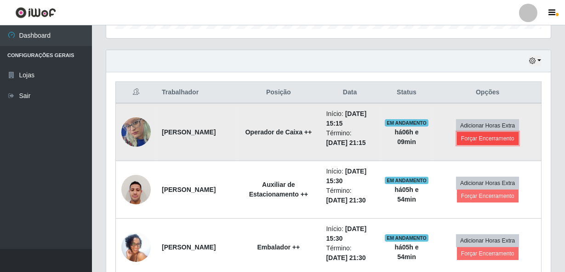
click at [480, 138] on button "Forçar Encerramento" at bounding box center [488, 138] width 62 height 13
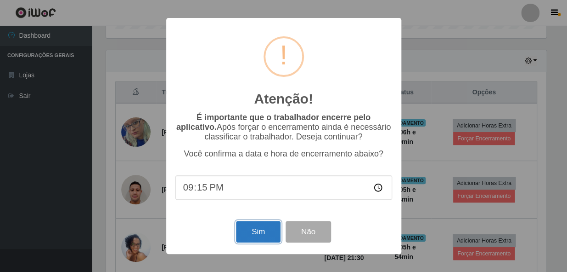
click at [259, 233] on button "Sim" at bounding box center [258, 232] width 45 height 22
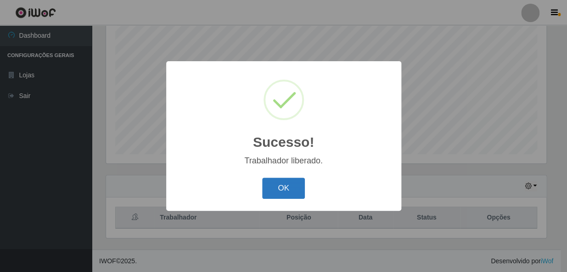
click at [285, 187] on button "OK" at bounding box center [283, 188] width 43 height 22
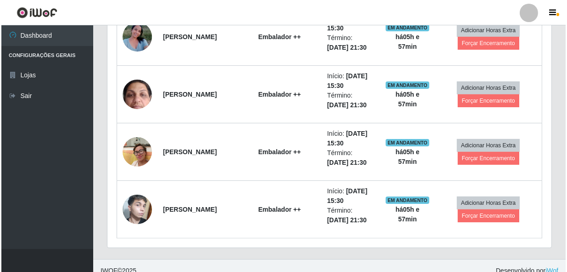
scroll to position [576, 0]
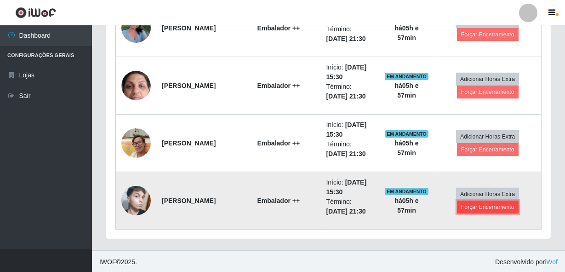
click at [478, 205] on button "Forçar Encerramento" at bounding box center [488, 206] width 62 height 13
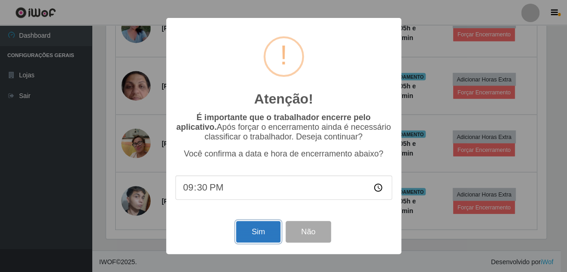
click at [263, 225] on button "Sim" at bounding box center [258, 232] width 45 height 22
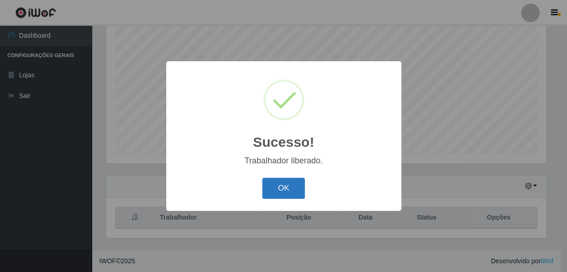
click at [288, 181] on button "OK" at bounding box center [283, 188] width 43 height 22
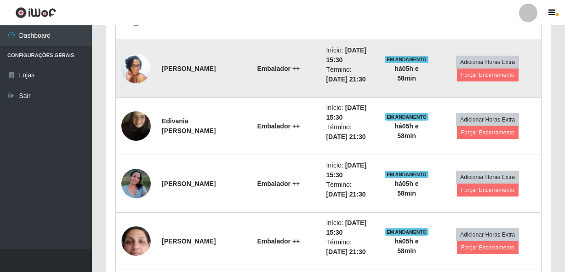
scroll to position [393, 0]
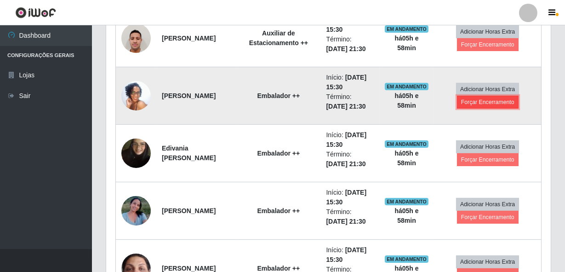
click at [480, 103] on button "Forçar Encerramento" at bounding box center [488, 102] width 62 height 13
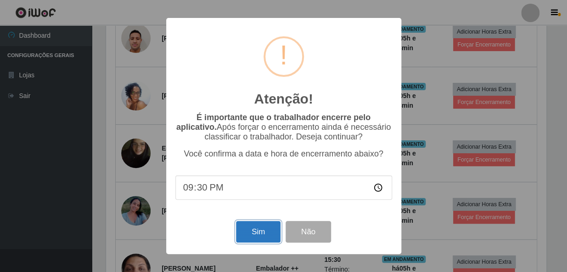
click at [262, 233] on button "Sim" at bounding box center [258, 232] width 45 height 22
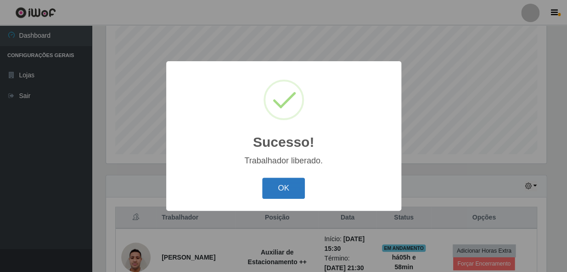
click at [277, 193] on button "OK" at bounding box center [283, 188] width 43 height 22
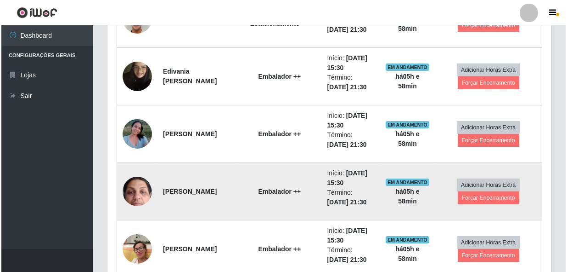
scroll to position [461, 0]
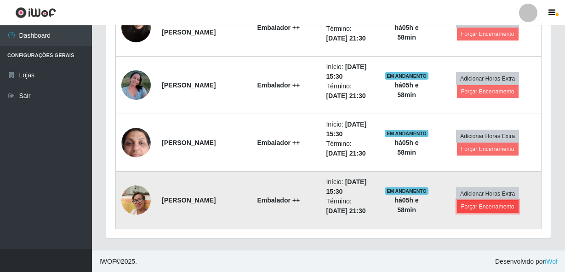
click at [480, 207] on button "Forçar Encerramento" at bounding box center [488, 206] width 62 height 13
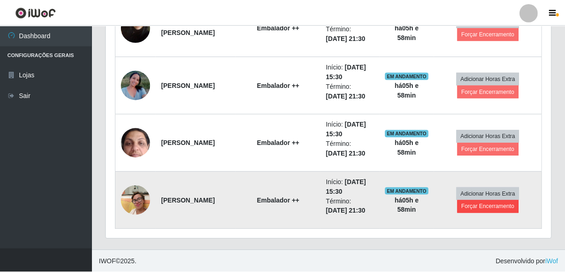
scroll to position [191, 440]
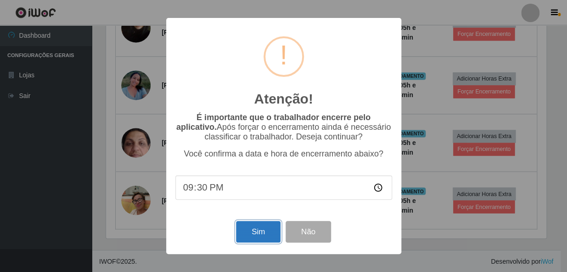
click at [250, 227] on button "Sim" at bounding box center [258, 232] width 45 height 22
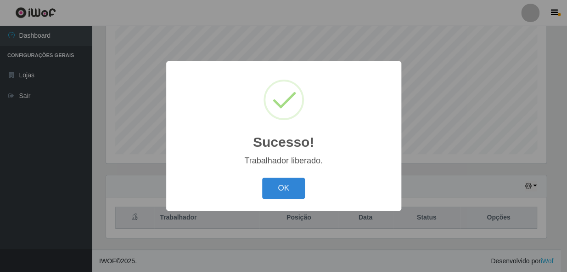
scroll to position [459206, 458956]
click at [282, 183] on button "OK" at bounding box center [283, 188] width 43 height 22
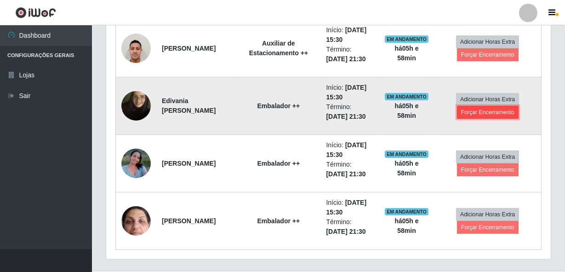
click at [470, 111] on button "Forçar Encerramento" at bounding box center [488, 112] width 62 height 13
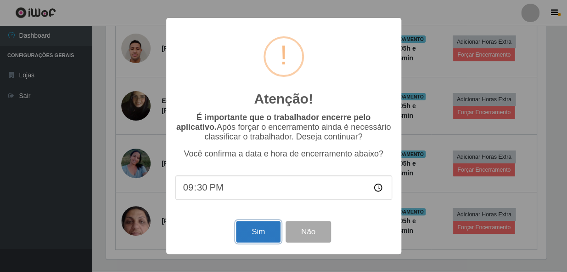
click at [260, 233] on button "Sim" at bounding box center [258, 232] width 45 height 22
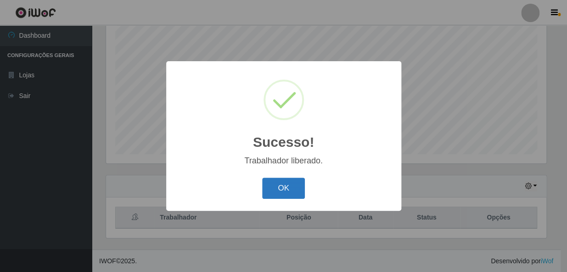
click at [279, 192] on button "OK" at bounding box center [283, 188] width 43 height 22
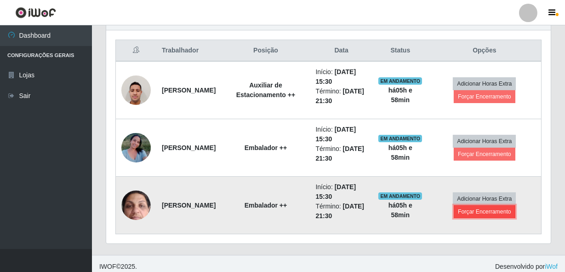
click at [480, 211] on button "Forçar Encerramento" at bounding box center [484, 211] width 62 height 13
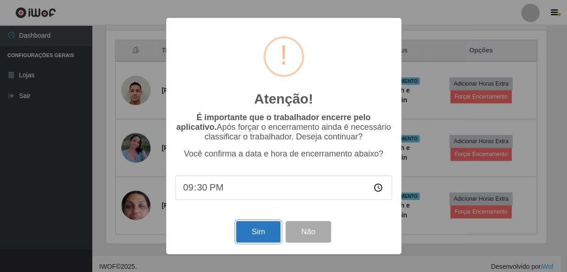
click at [248, 232] on button "Sim" at bounding box center [258, 232] width 45 height 22
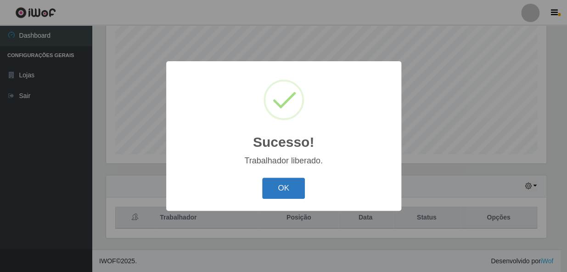
click at [289, 191] on button "OK" at bounding box center [283, 188] width 43 height 22
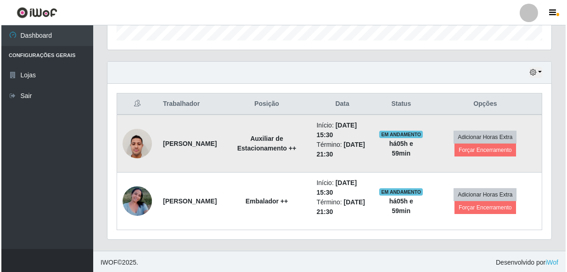
scroll to position [289, 0]
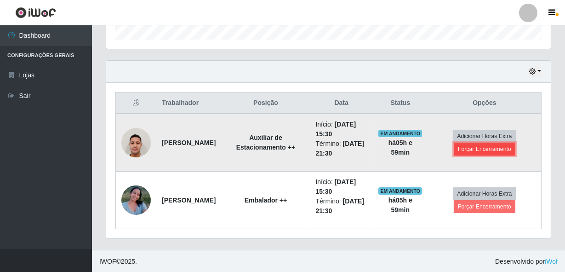
click at [485, 146] on button "Forçar Encerramento" at bounding box center [484, 148] width 62 height 13
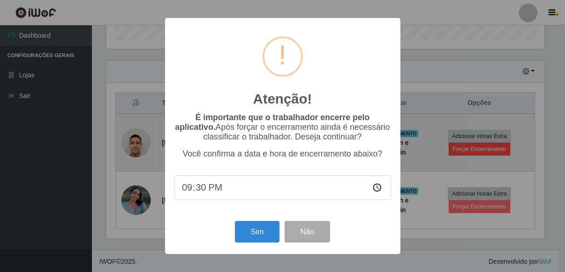
scroll to position [191, 440]
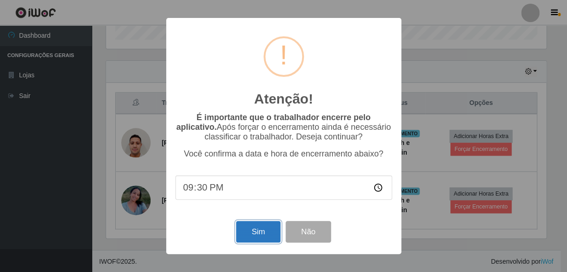
click at [264, 231] on button "Sim" at bounding box center [258, 232] width 45 height 22
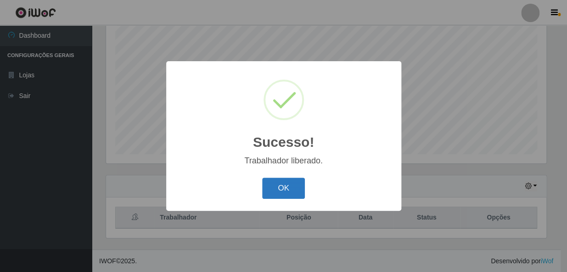
click at [282, 183] on button "OK" at bounding box center [283, 188] width 43 height 22
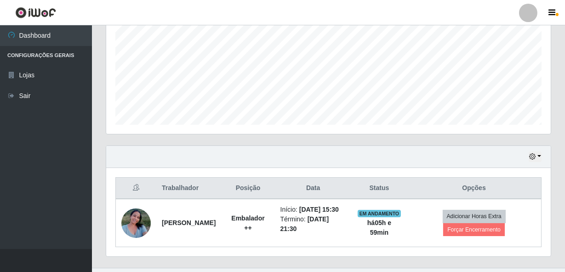
scroll to position [232, 0]
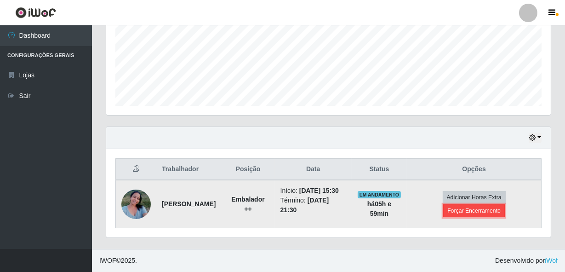
click at [464, 205] on button "Forçar Encerramento" at bounding box center [474, 210] width 62 height 13
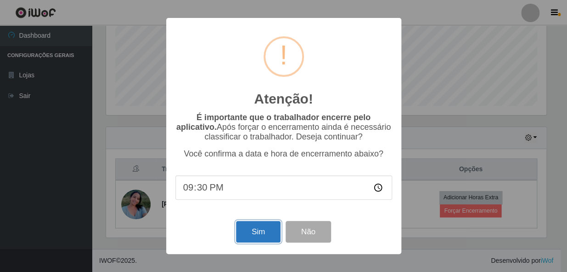
click at [261, 239] on button "Sim" at bounding box center [258, 232] width 45 height 22
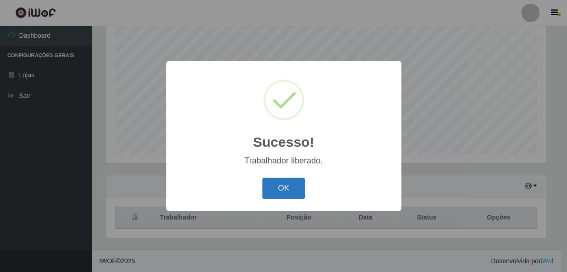
click at [276, 192] on button "OK" at bounding box center [283, 188] width 43 height 22
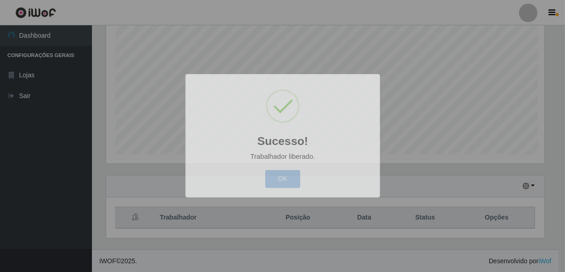
scroll to position [191, 444]
